Goal: Information Seeking & Learning: Find specific fact

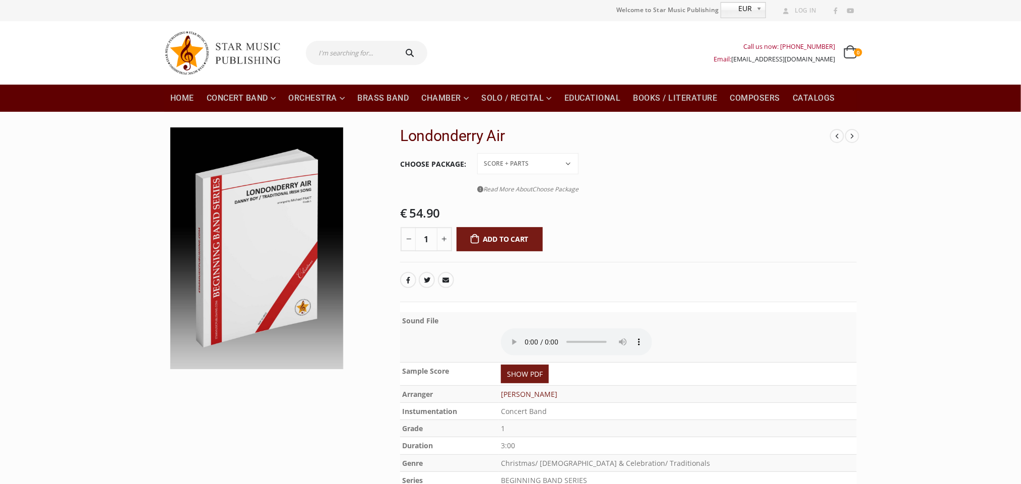
click at [384, 63] on input "text" at bounding box center [350, 53] width 89 height 24
paste input "PETITE SUITE ALSACIENNE"
type input "PETITE SUITE ALSACIENNE"
click at [395, 41] on button "submit" at bounding box center [411, 53] width 32 height 24
type input "PETITE SUITE ALSACIENNE"
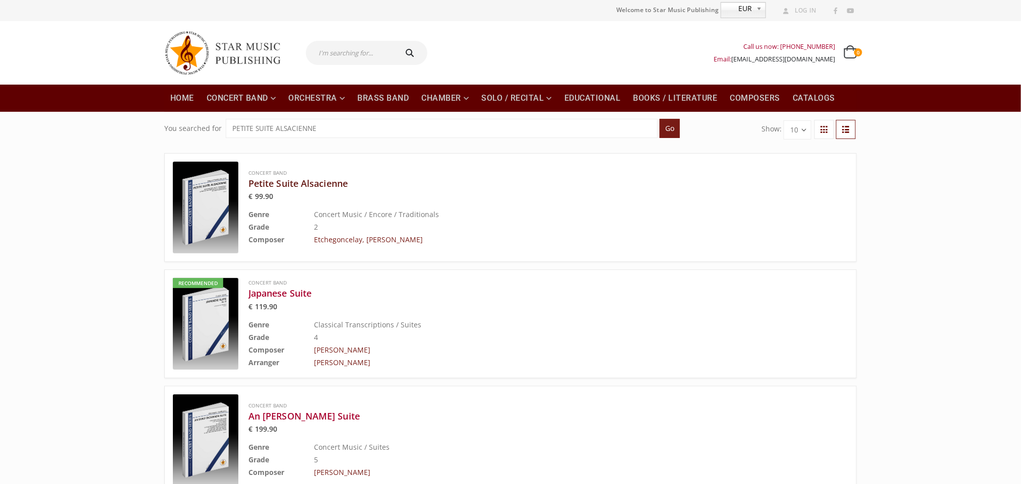
click at [310, 186] on h3 "Petite Suite Alsacienne" at bounding box center [522, 183] width 549 height 12
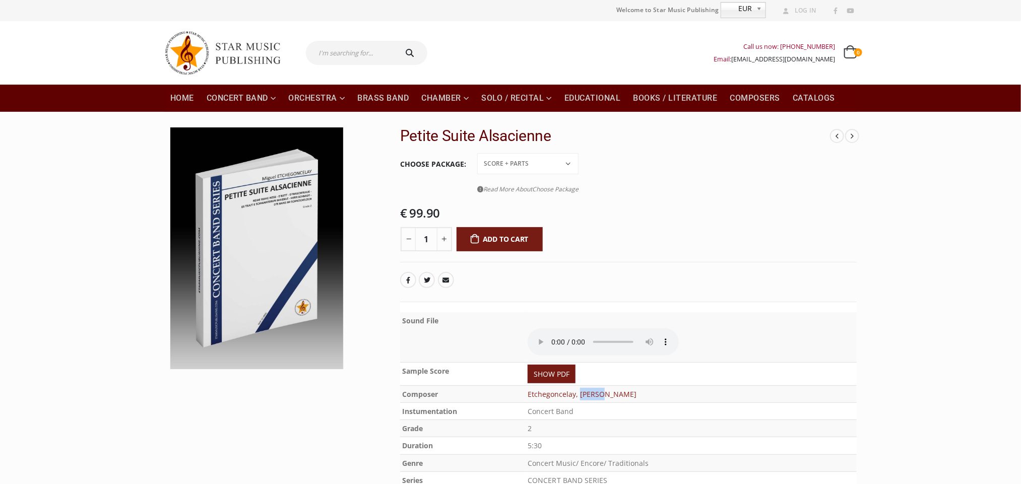
drag, startPoint x: 603, startPoint y: 395, endPoint x: 582, endPoint y: 395, distance: 21.2
click at [582, 395] on td "Etchegoncelay, [PERSON_NAME]" at bounding box center [691, 393] width 331 height 17
copy link "Miguel"
click at [283, 215] on img at bounding box center [256, 248] width 173 height 242
click at [185, 352] on icon at bounding box center [188, 350] width 8 height 19
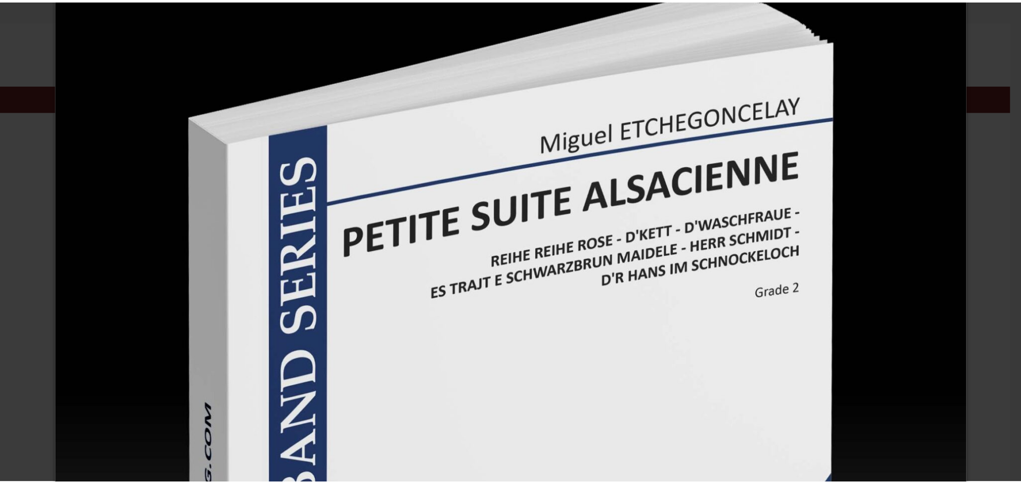
scroll to position [151, 0]
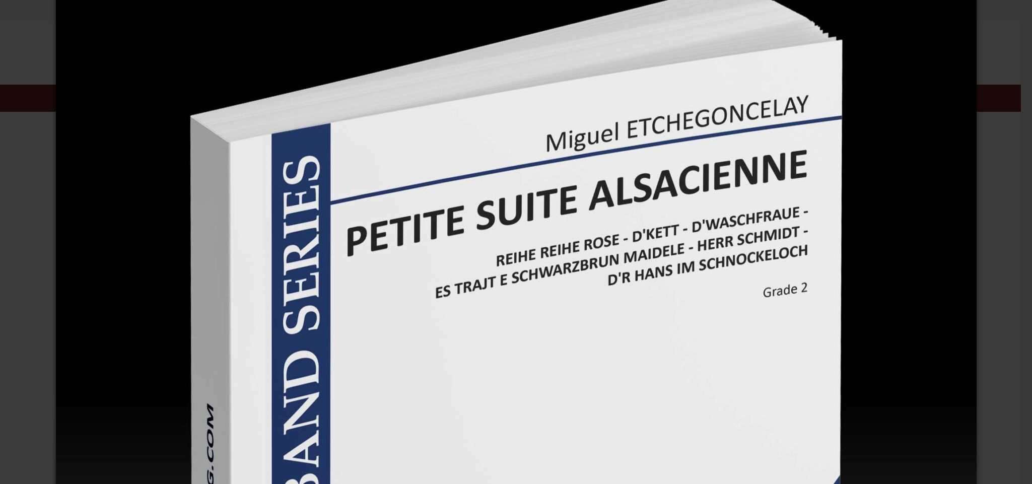
click at [992, 353] on div "×" at bounding box center [516, 242] width 1032 height 484
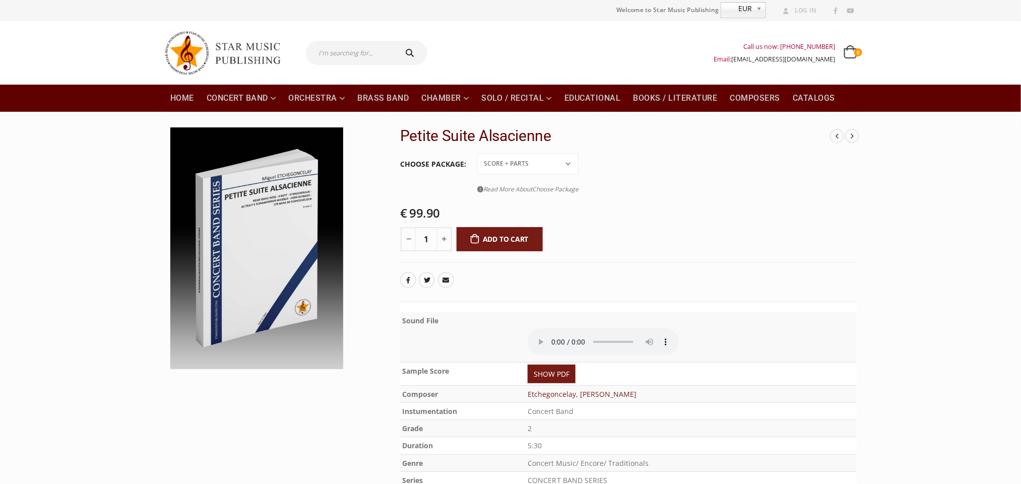
click at [353, 58] on input "text" at bounding box center [350, 53] width 89 height 24
paste input "Auf uns"
type input "Auf uns"
click at [395, 41] on button "submit" at bounding box center [411, 53] width 32 height 24
type input "Auf uns"
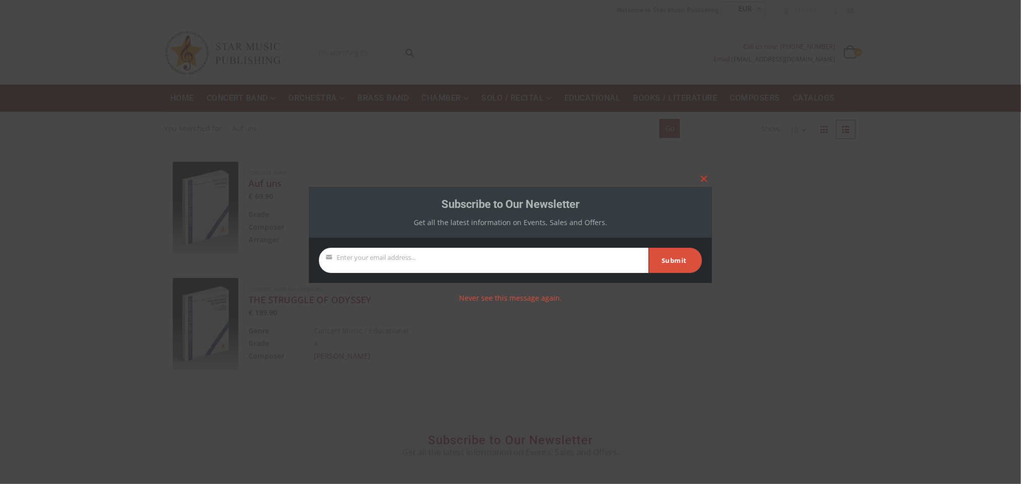
click at [703, 179] on span at bounding box center [704, 179] width 16 height 6
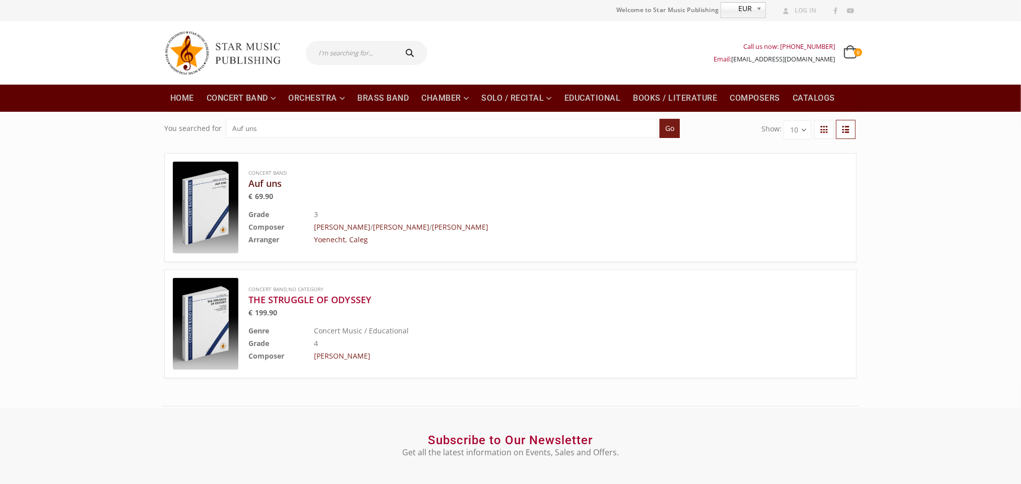
click at [273, 187] on h3 "Auf uns" at bounding box center [522, 183] width 549 height 12
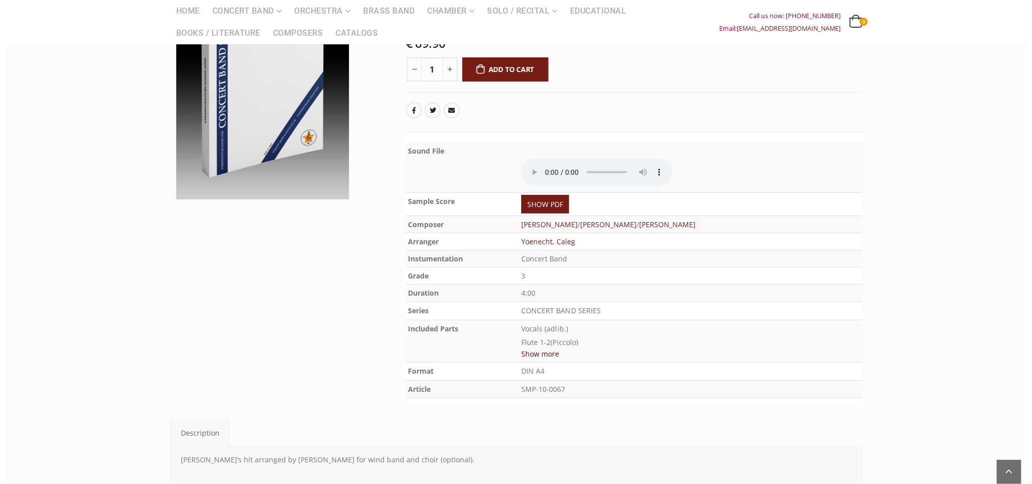
scroll to position [76, 0]
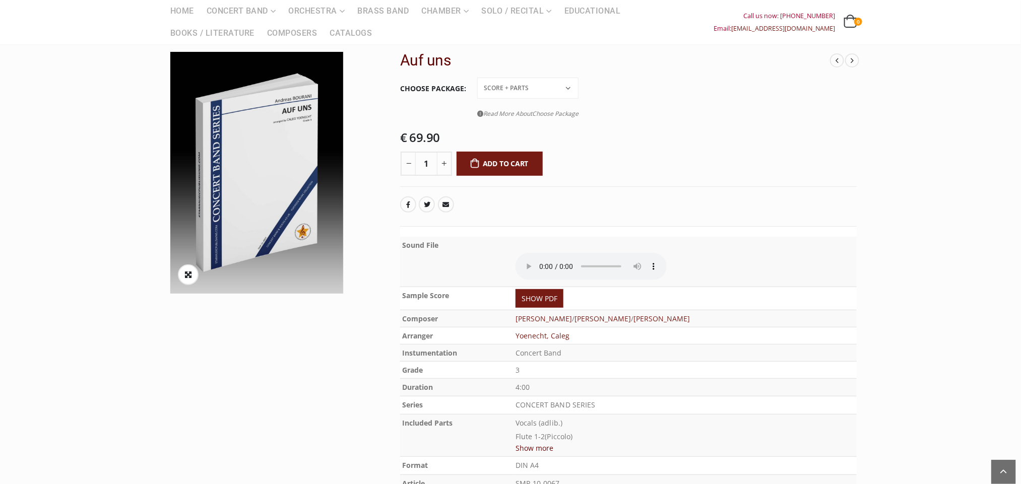
click at [259, 94] on img at bounding box center [256, 173] width 173 height 242
click at [183, 277] on span at bounding box center [188, 275] width 21 height 21
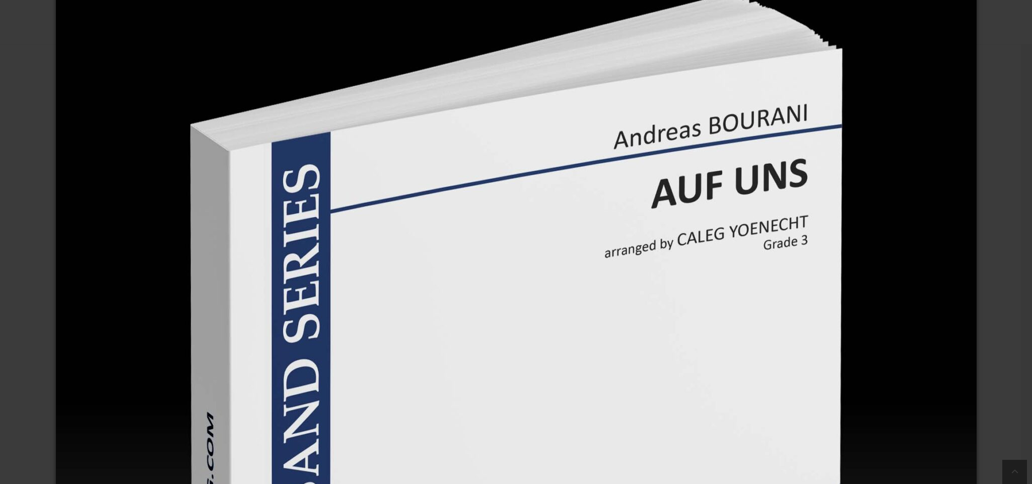
scroll to position [151, 0]
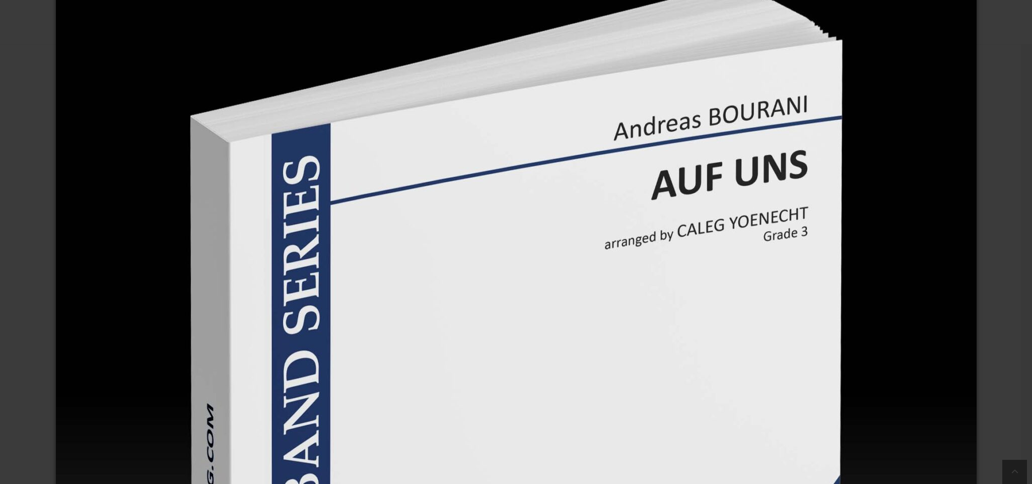
click at [996, 384] on div "×" at bounding box center [516, 242] width 1032 height 484
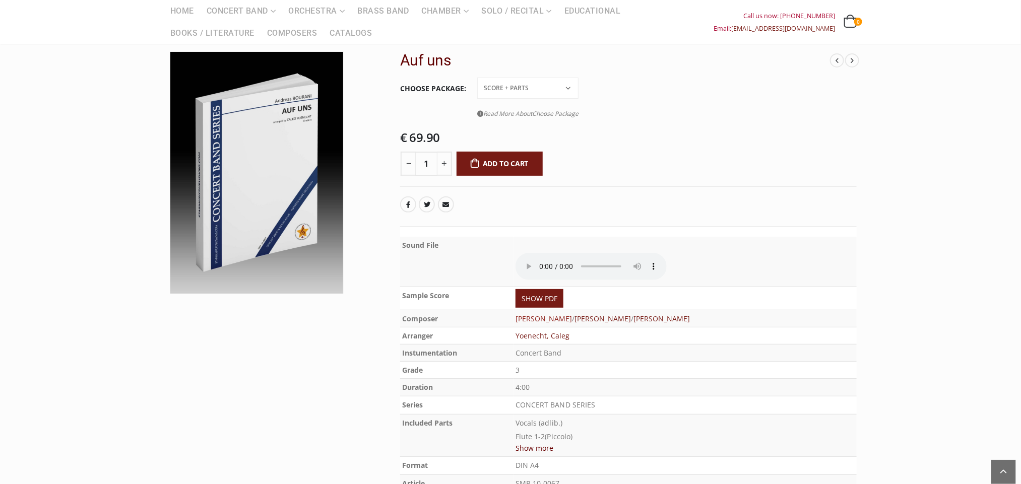
drag, startPoint x: 514, startPoint y: 317, endPoint x: 576, endPoint y: 319, distance: 62.0
click at [576, 319] on tr "Composer Bourani, Andreas / Hartog, Julius / Olbrich, Thomas" at bounding box center [628, 318] width 456 height 17
copy tr "Bourani, Andreas"
click at [692, 351] on td "Concert Band" at bounding box center [684, 352] width 343 height 17
drag, startPoint x: 710, startPoint y: 321, endPoint x: 606, endPoint y: 331, distance: 104.8
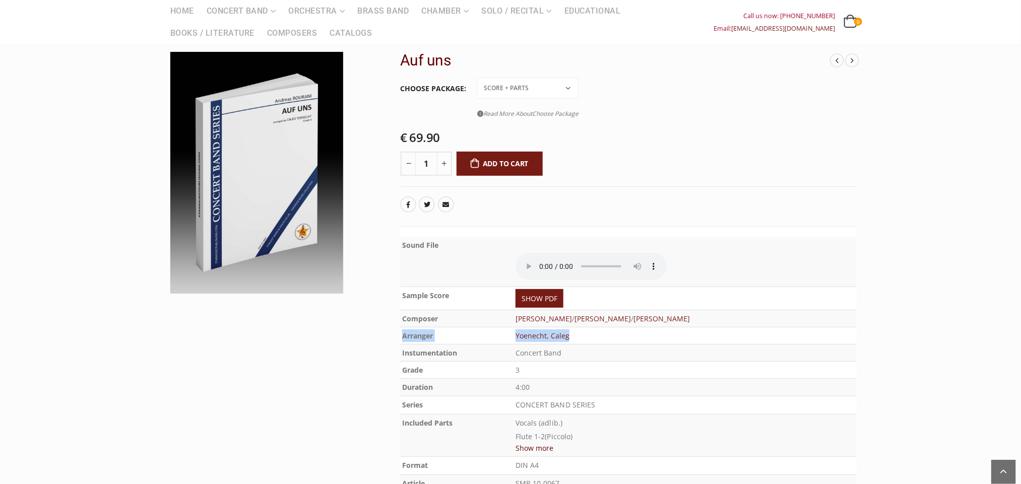
click at [608, 330] on tbody "Sound File Sample Score SHOW PDF Composer Bourani, Andreas / Hartog, Julius / O…" at bounding box center [628, 364] width 456 height 255
click at [634, 390] on p "4:00" at bounding box center [684, 388] width 339 height 14
click at [538, 302] on link "SHOW PDF" at bounding box center [539, 298] width 48 height 19
click at [258, 243] on img at bounding box center [256, 173] width 173 height 242
click at [187, 280] on icon at bounding box center [188, 275] width 8 height 19
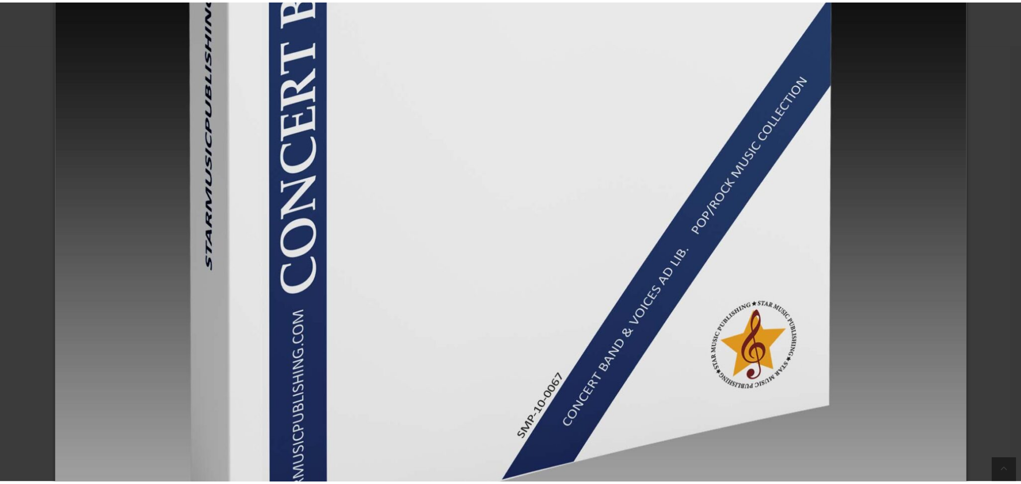
scroll to position [680, 0]
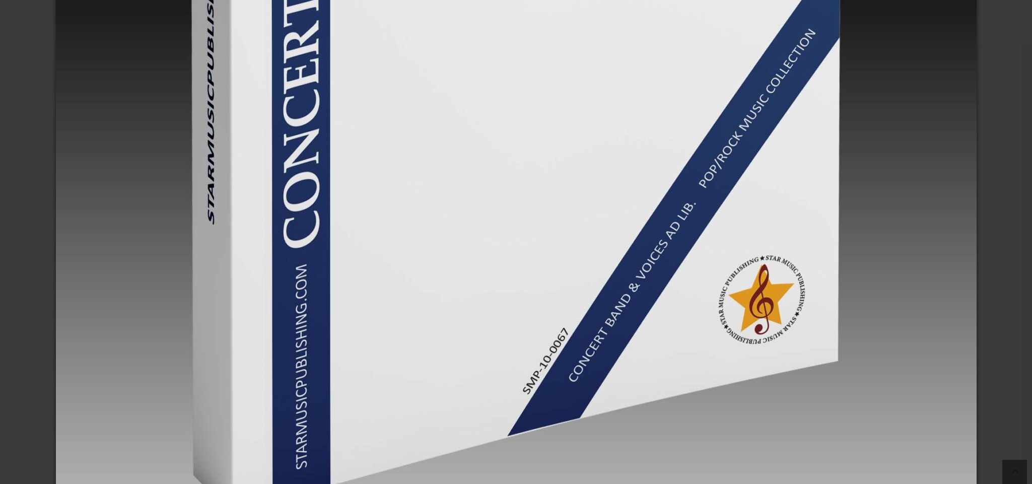
click at [1016, 463] on div "×" at bounding box center [516, 242] width 1032 height 484
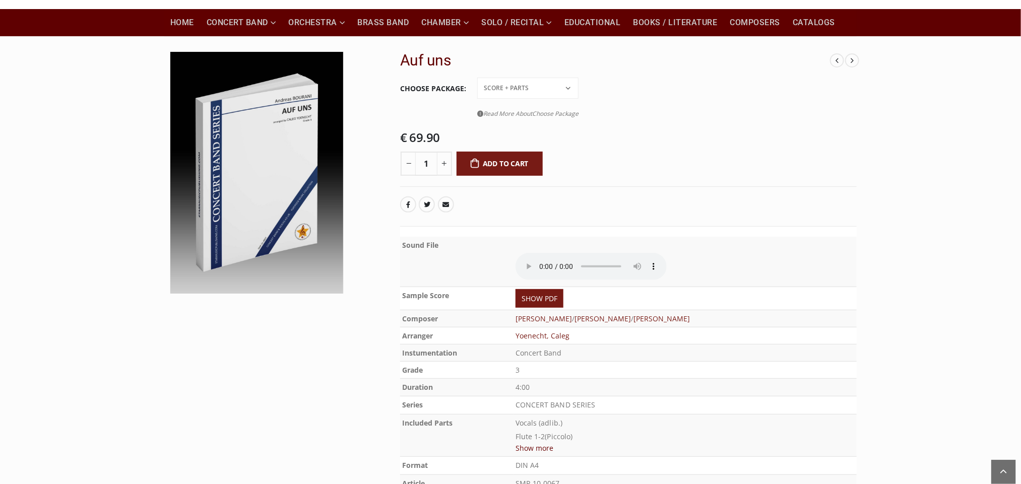
scroll to position [0, 0]
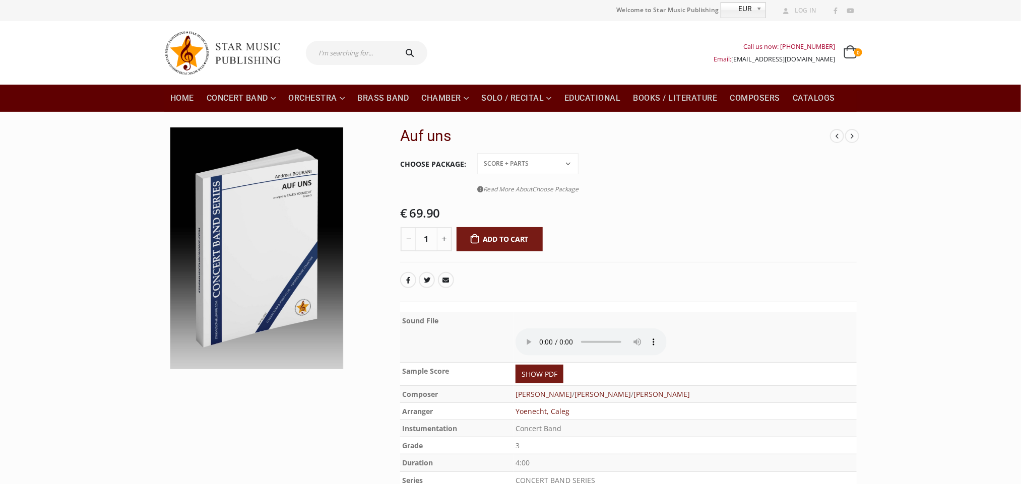
click at [378, 55] on input "text" at bounding box center [350, 53] width 89 height 24
paste input "TREVOR JONES"
type input "TREVOR JONES"
click at [395, 41] on button "submit" at bounding box center [411, 53] width 32 height 24
type input "TREVOR JONES"
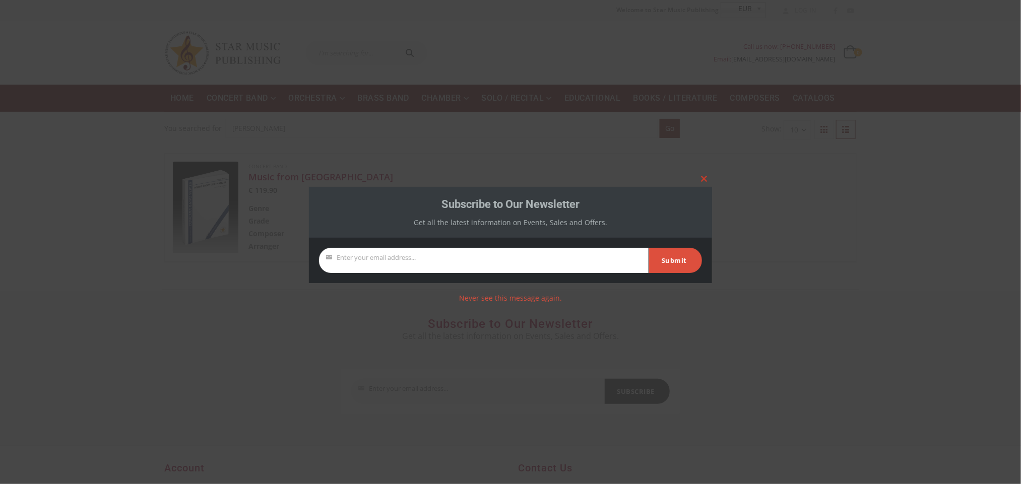
click at [700, 177] on span at bounding box center [704, 179] width 16 height 6
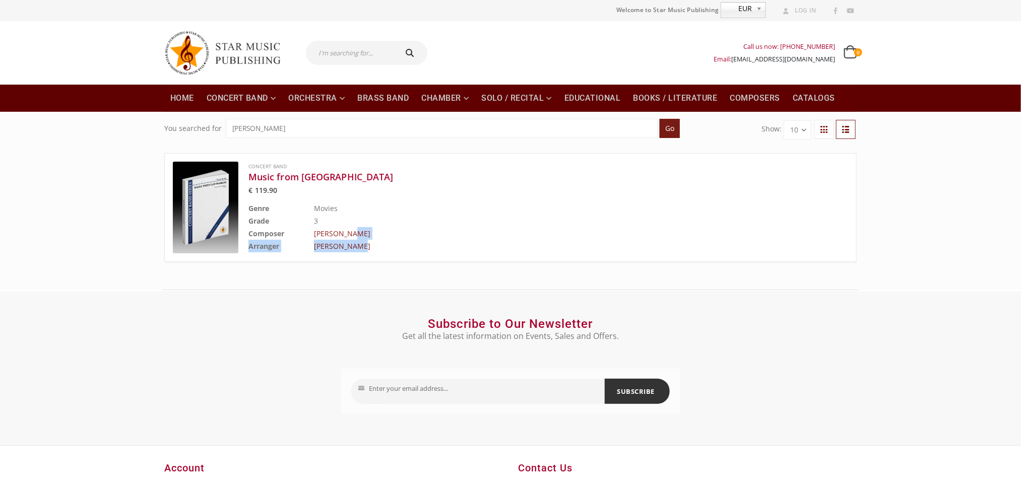
drag, startPoint x: 392, startPoint y: 241, endPoint x: 346, endPoint y: 232, distance: 46.7
click at [346, 232] on tbody "Genre Movies Grade 3 Composer [PERSON_NAME] Arranger [GEOGRAPHIC_DATA][PERSON_N…" at bounding box center [522, 227] width 549 height 50
drag, startPoint x: 246, startPoint y: 364, endPoint x: 274, endPoint y: 329, distance: 45.3
click at [246, 363] on div "Subscribe to Our Newsletter Get all the latest information on Events, Sales and…" at bounding box center [510, 368] width 1021 height 155
drag, startPoint x: 360, startPoint y: 231, endPoint x: 336, endPoint y: 231, distance: 24.7
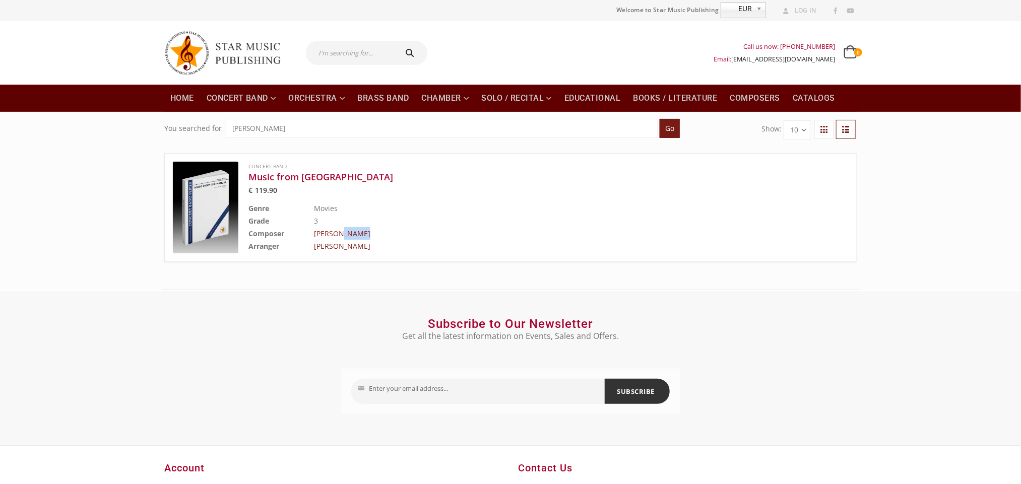
click at [336, 231] on td "[PERSON_NAME]" at bounding box center [556, 233] width 484 height 13
copy link "[PERSON_NAME]"
click at [361, 44] on input "text" at bounding box center [350, 53] width 89 height 24
paste input "[PERSON_NAME]"
type input "[PERSON_NAME]"
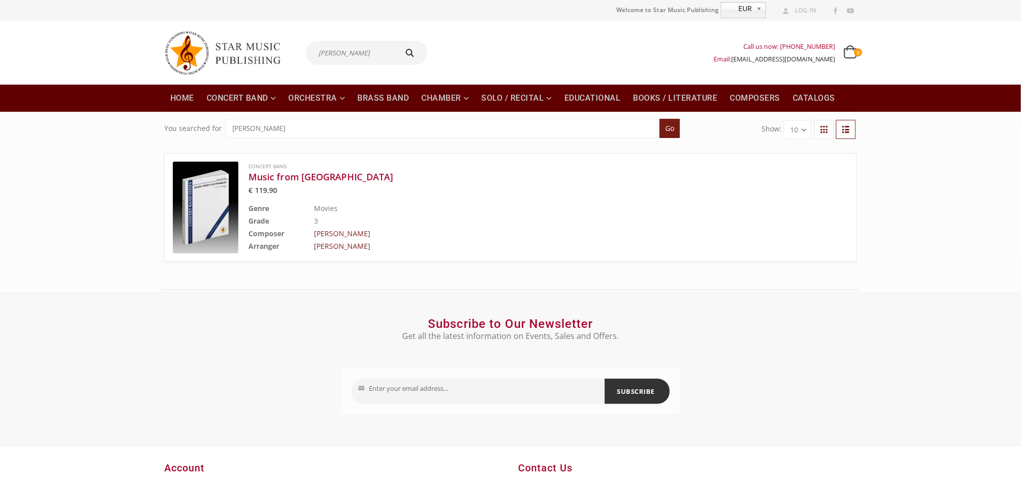
click at [395, 41] on button "submit" at bounding box center [411, 53] width 32 height 24
type input "[PERSON_NAME]"
drag, startPoint x: 392, startPoint y: 230, endPoint x: 346, endPoint y: 233, distance: 45.9
click at [346, 233] on td "Piazzolla, Astor" at bounding box center [556, 233] width 484 height 13
copy link "Astor"
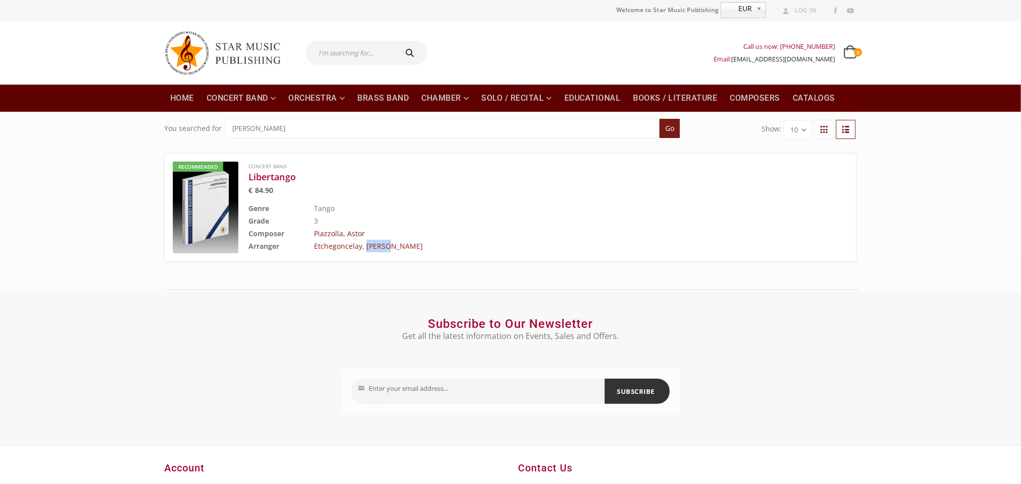
drag, startPoint x: 408, startPoint y: 245, endPoint x: 365, endPoint y: 245, distance: 43.3
click at [365, 245] on td "Etchegoncelay, [PERSON_NAME]" at bounding box center [556, 246] width 484 height 13
copy link "[PERSON_NAME]"
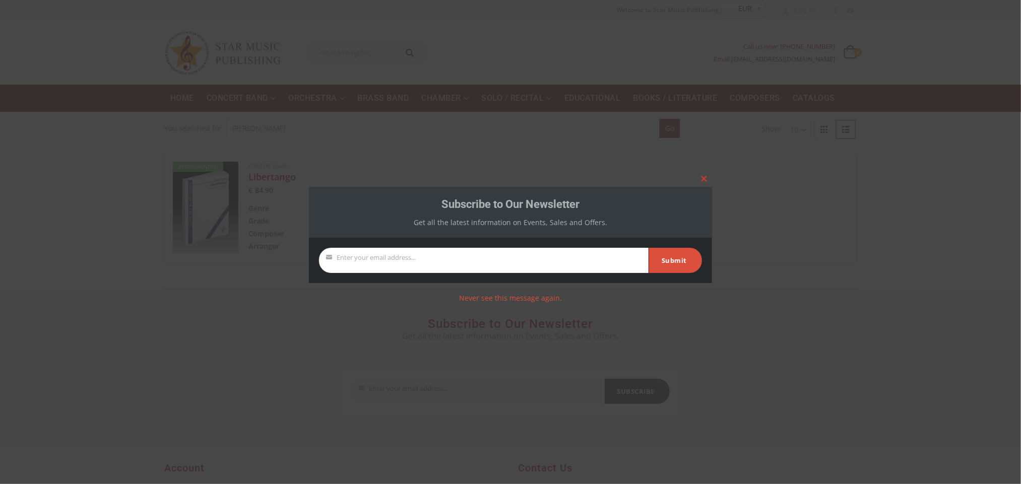
click at [701, 174] on button "Close this module" at bounding box center [704, 179] width 16 height 16
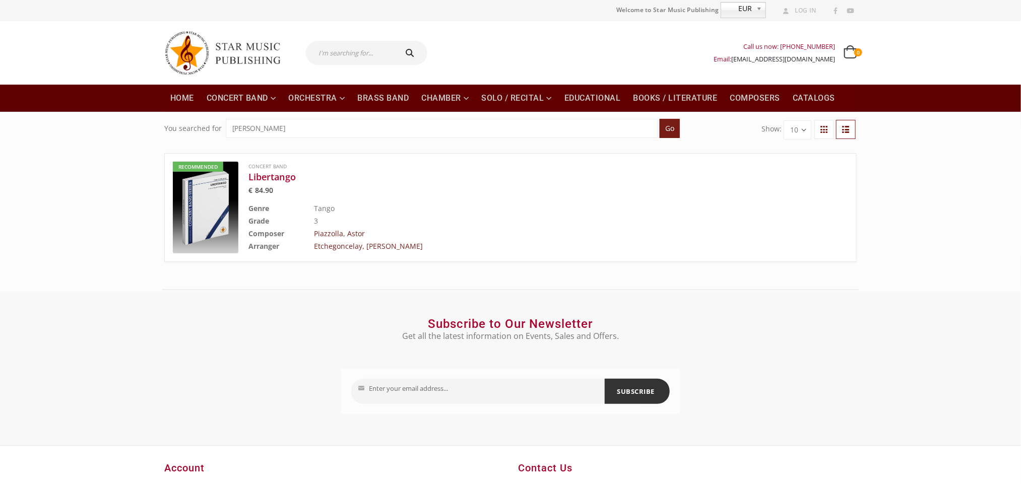
drag, startPoint x: 313, startPoint y: 120, endPoint x: 212, endPoint y: 127, distance: 101.6
click at [212, 127] on form "You searched for ASTOR PIAZZOLLA Go" at bounding box center [421, 128] width 515 height 19
paste input "[PERSON_NAME]"
type input "[PERSON_NAME]"
click at [660, 119] on input "Go" at bounding box center [670, 128] width 20 height 19
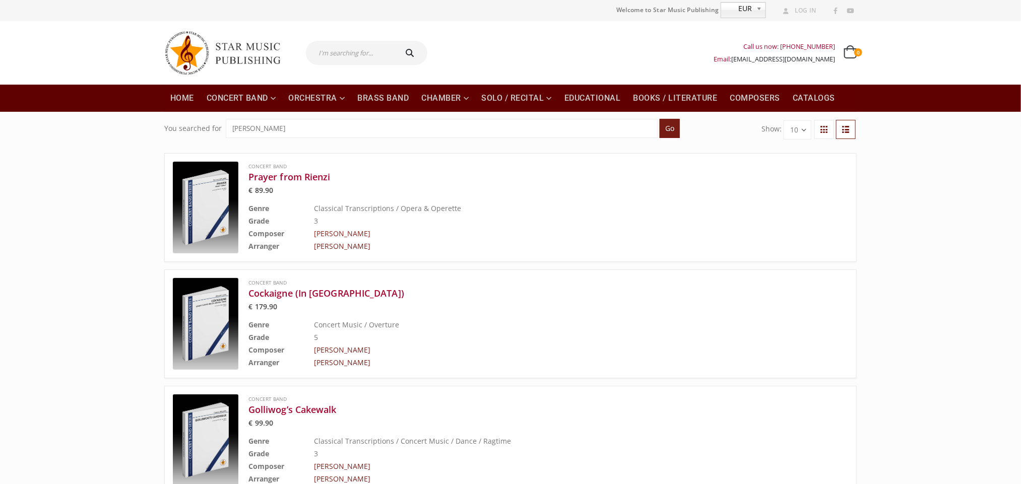
drag, startPoint x: 368, startPoint y: 231, endPoint x: 343, endPoint y: 232, distance: 24.7
click at [343, 232] on td "[PERSON_NAME]" at bounding box center [556, 233] width 484 height 13
copy link "[PERSON_NAME]"
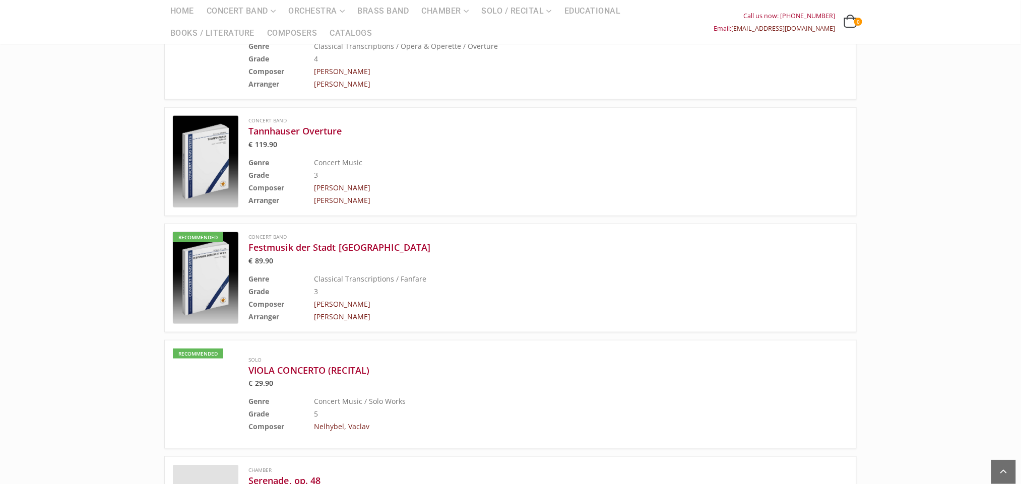
scroll to position [529, 0]
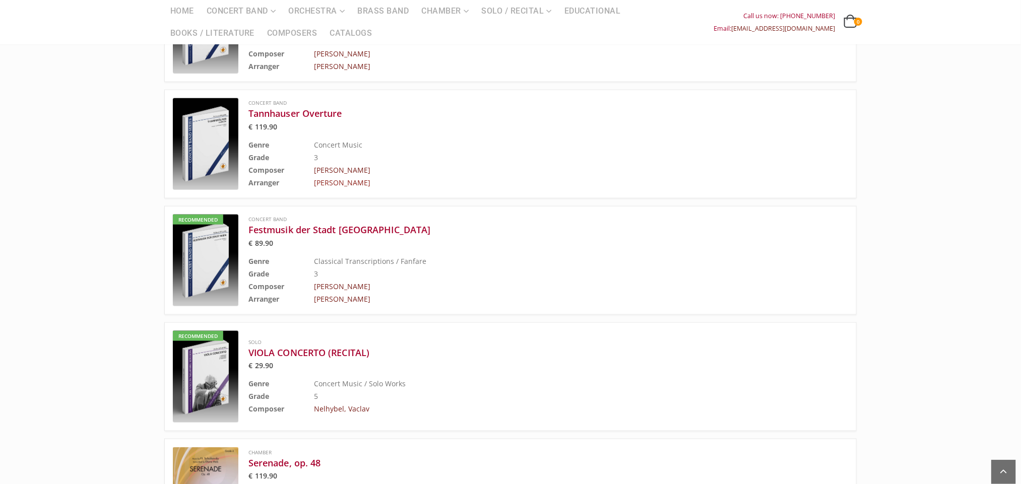
drag, startPoint x: 392, startPoint y: 183, endPoint x: 345, endPoint y: 186, distance: 47.5
click at [345, 186] on td "[PERSON_NAME]" at bounding box center [556, 182] width 484 height 13
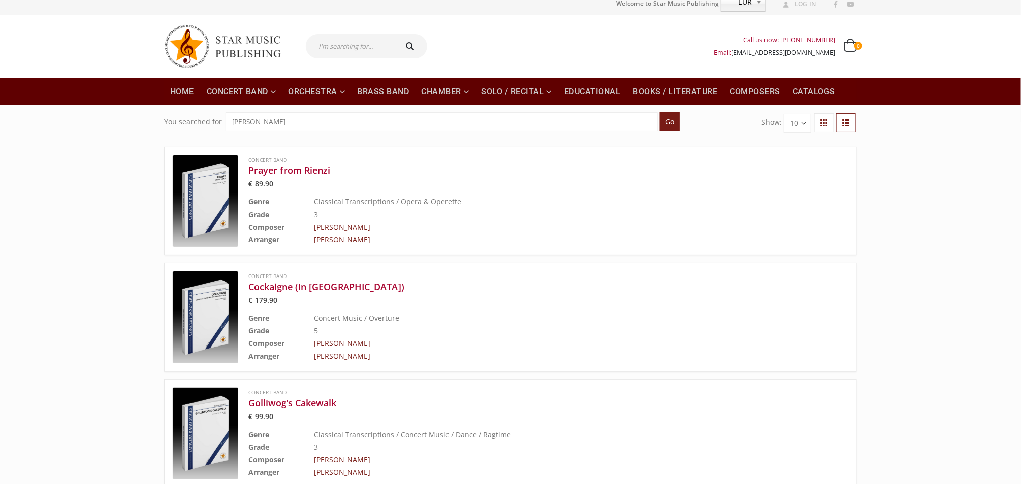
scroll to position [0, 0]
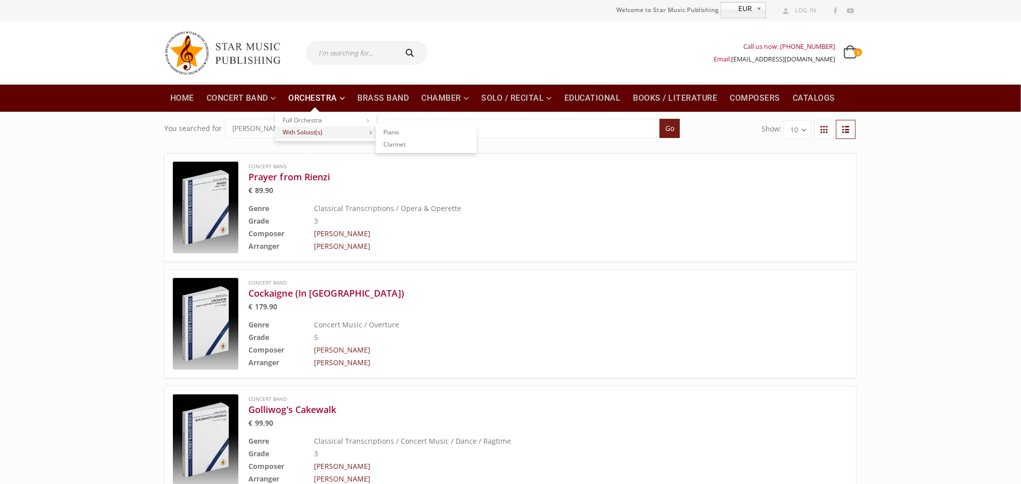
click at [324, 128] on link "With Soloist(s)" at bounding box center [325, 132] width 101 height 12
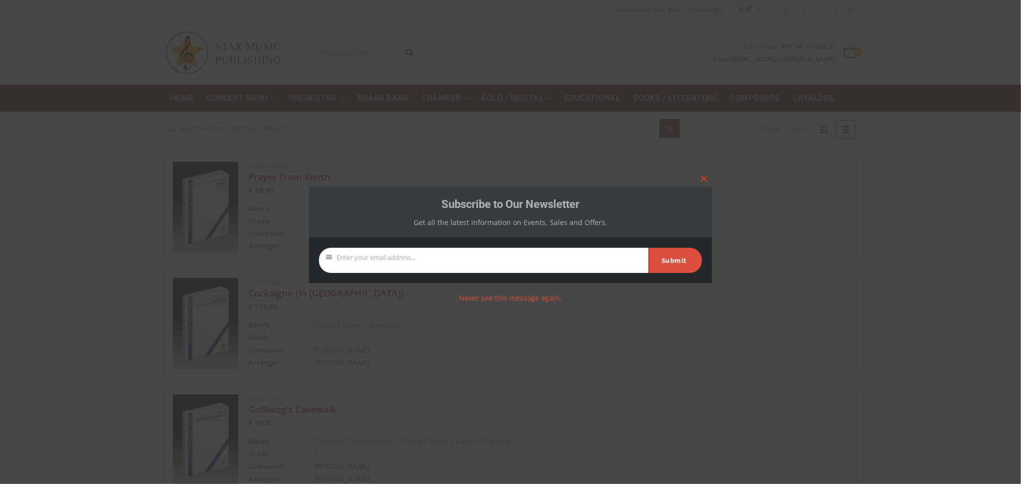
click at [700, 178] on span at bounding box center [704, 179] width 16 height 6
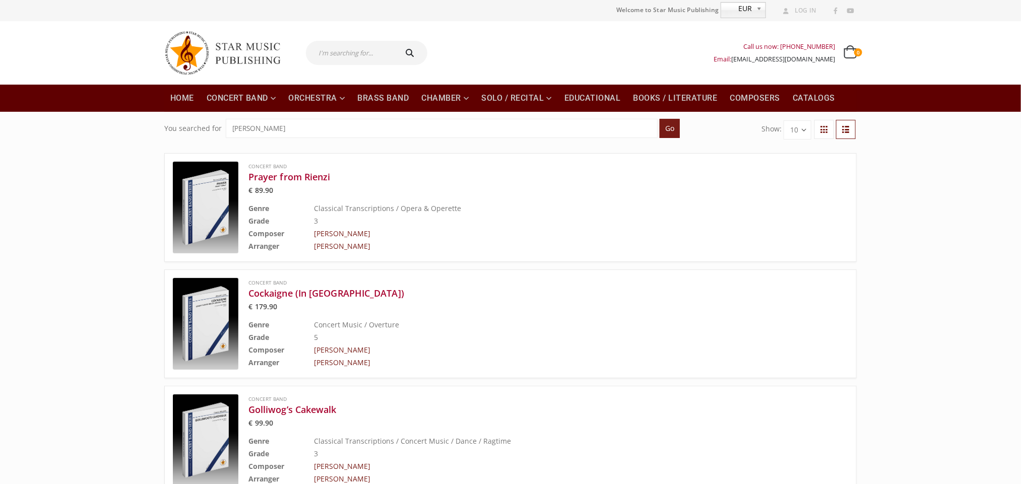
drag, startPoint x: 343, startPoint y: 128, endPoint x: 40, endPoint y: 112, distance: 303.8
paste input "ANDREAS SCHOR"
type input "ANDREAS SCHORER"
click at [660, 119] on input "Go" at bounding box center [670, 128] width 20 height 19
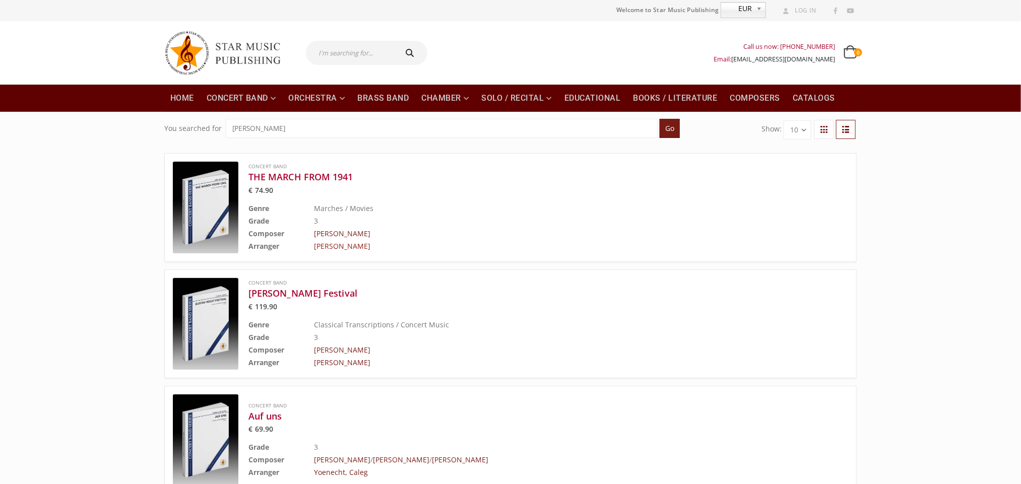
drag, startPoint x: 394, startPoint y: 251, endPoint x: 344, endPoint y: 250, distance: 49.9
click at [344, 250] on td "Schorer, Andreas" at bounding box center [556, 246] width 484 height 13
copy link "Andreas"
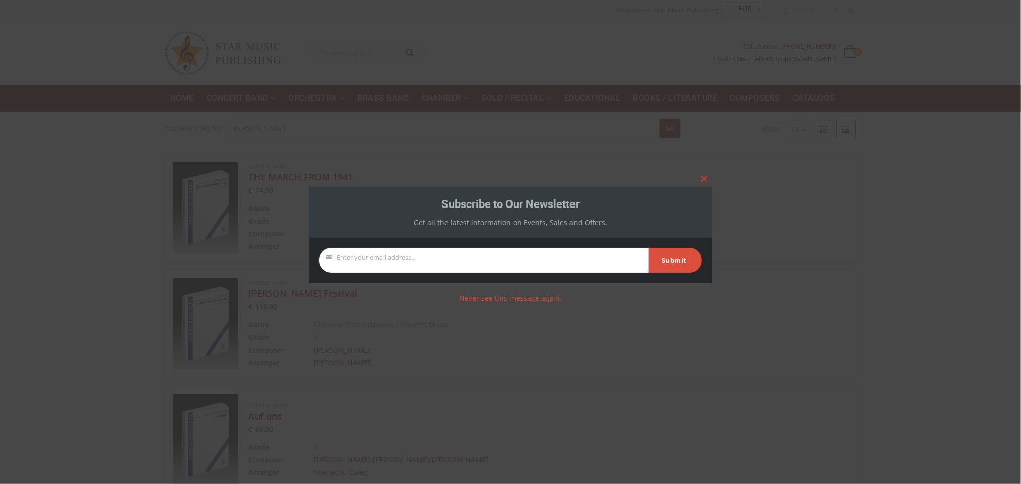
click at [702, 177] on span at bounding box center [704, 179] width 16 height 6
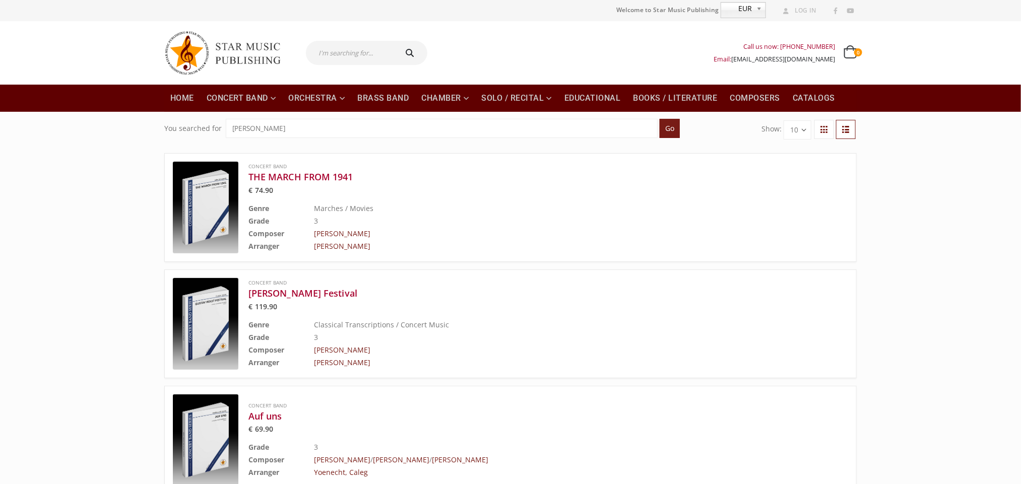
drag, startPoint x: 295, startPoint y: 123, endPoint x: 34, endPoint y: 115, distance: 261.6
click at [34, 115] on div "You searched for ANDREAS SCHORER Go Show: 10 20 30 Concert Band THE MARCH FROM …" at bounding box center [510, 492] width 1021 height 760
paste input "MICHAEL ZEH"
type input "MICHAEL ZEH"
click at [660, 119] on input "Go" at bounding box center [670, 128] width 20 height 19
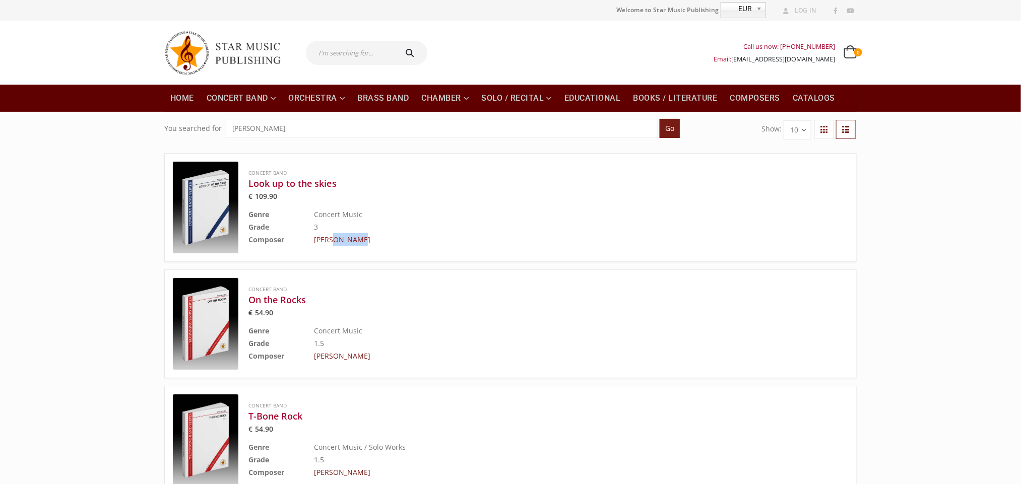
drag, startPoint x: 381, startPoint y: 242, endPoint x: 330, endPoint y: 236, distance: 51.8
click at [330, 236] on td "Zeh, Michael" at bounding box center [556, 239] width 484 height 13
copy link "Michael"
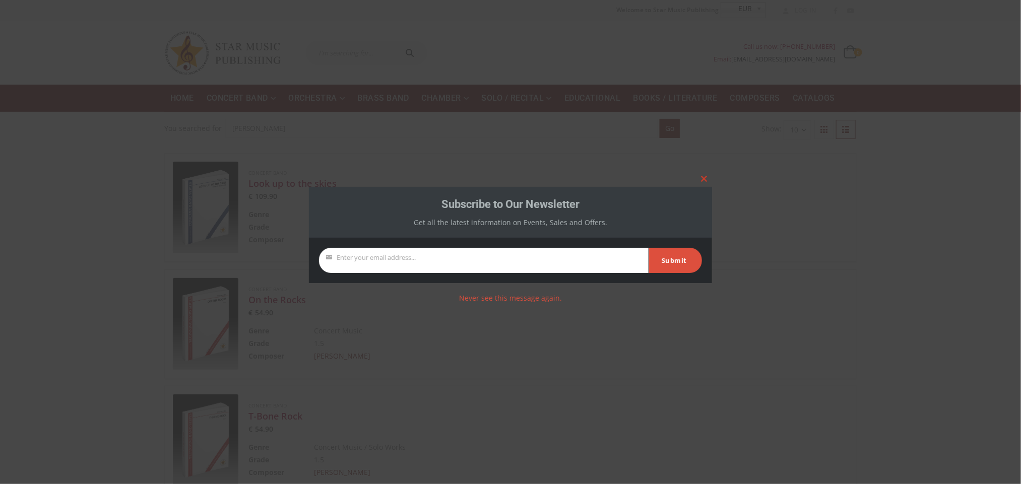
click at [708, 177] on span at bounding box center [704, 179] width 16 height 6
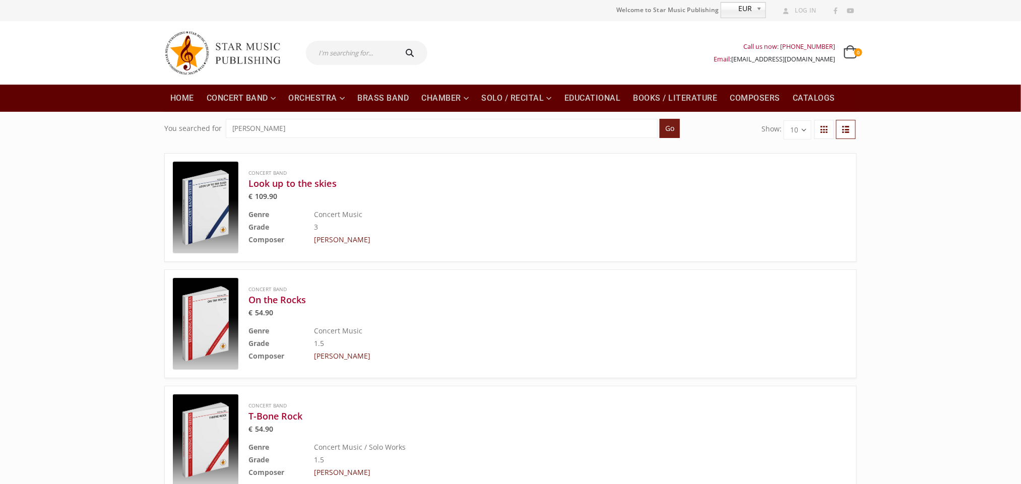
drag, startPoint x: 360, startPoint y: 132, endPoint x: 25, endPoint y: 110, distance: 336.2
paste input "[PERSON_NAME]"
type input "[PERSON_NAME]"
click at [660, 119] on input "Go" at bounding box center [670, 128] width 20 height 19
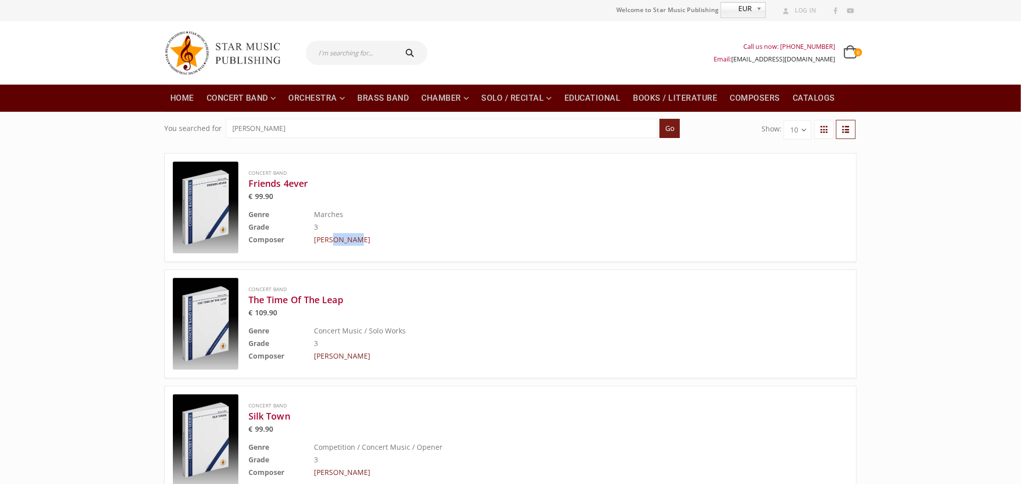
drag, startPoint x: 368, startPoint y: 242, endPoint x: 333, endPoint y: 242, distance: 34.8
click at [333, 242] on td "[PERSON_NAME]" at bounding box center [556, 239] width 484 height 13
drag, startPoint x: 400, startPoint y: 245, endPoint x: 334, endPoint y: 241, distance: 65.7
click at [334, 241] on td "[PERSON_NAME]" at bounding box center [556, 239] width 484 height 13
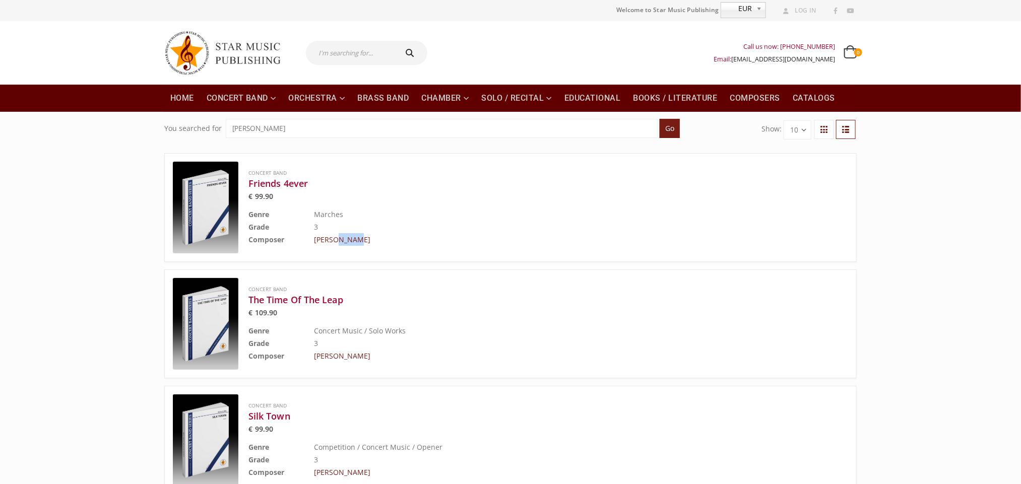
copy link "[PERSON_NAME]"
